Goal: Find specific page/section: Find specific page/section

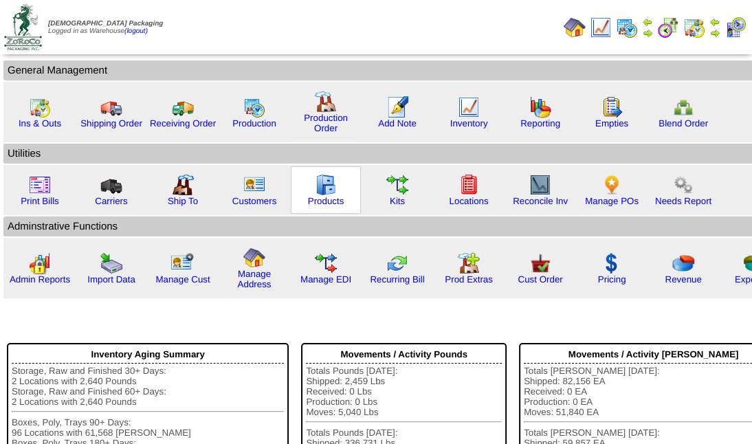
click at [322, 190] on img at bounding box center [326, 185] width 22 height 22
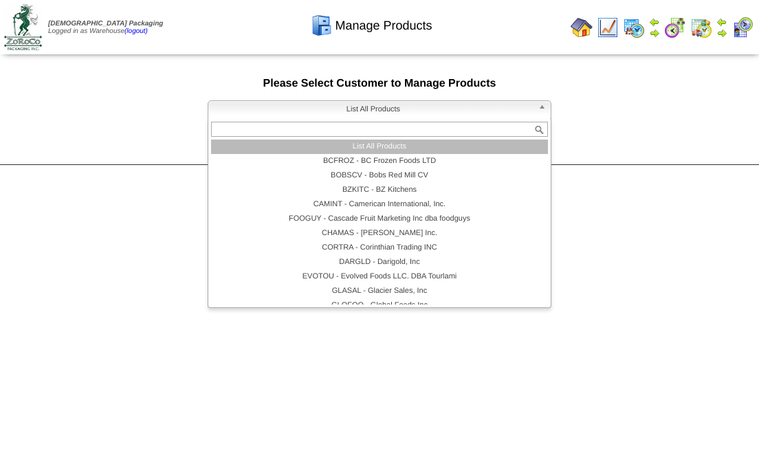
click at [536, 104] on link "List All Products" at bounding box center [380, 109] width 344 height 19
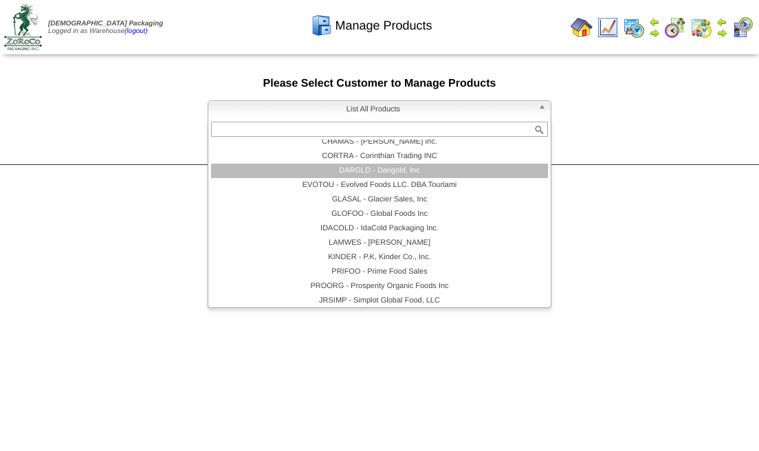
scroll to position [124, 0]
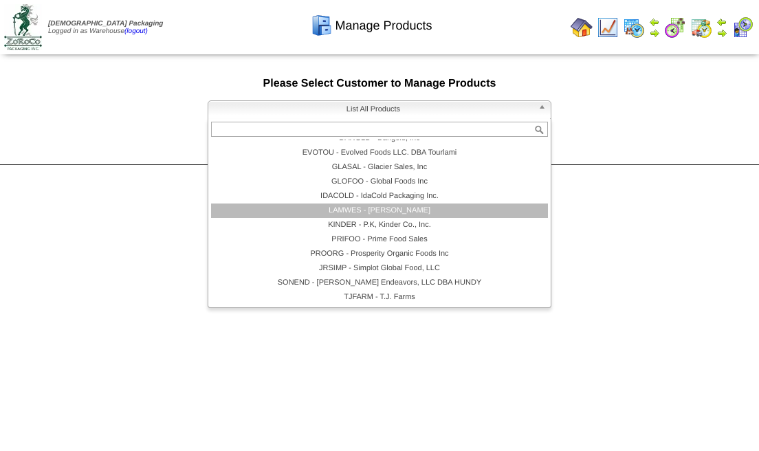
click at [441, 206] on li "LAMWES - Lamb-Weston" at bounding box center [379, 210] width 337 height 14
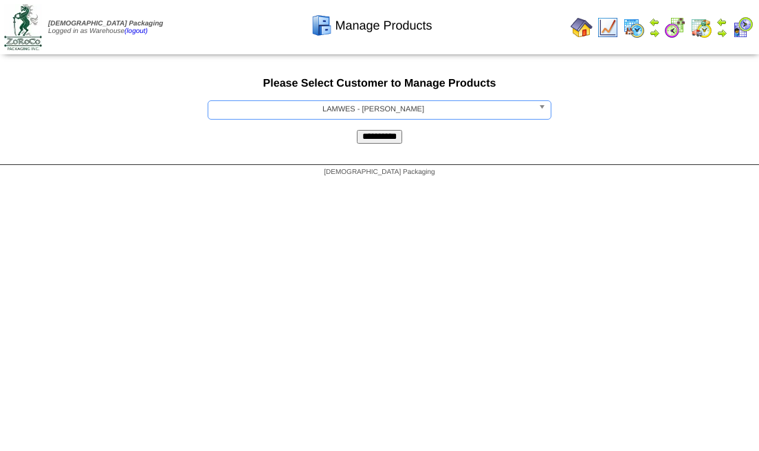
click at [357, 130] on input "**********" at bounding box center [379, 137] width 45 height 14
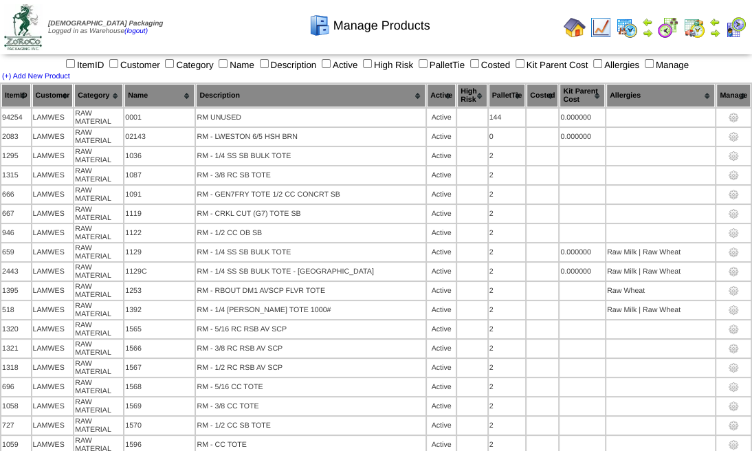
scroll to position [5626, 0]
